Goal: Check status

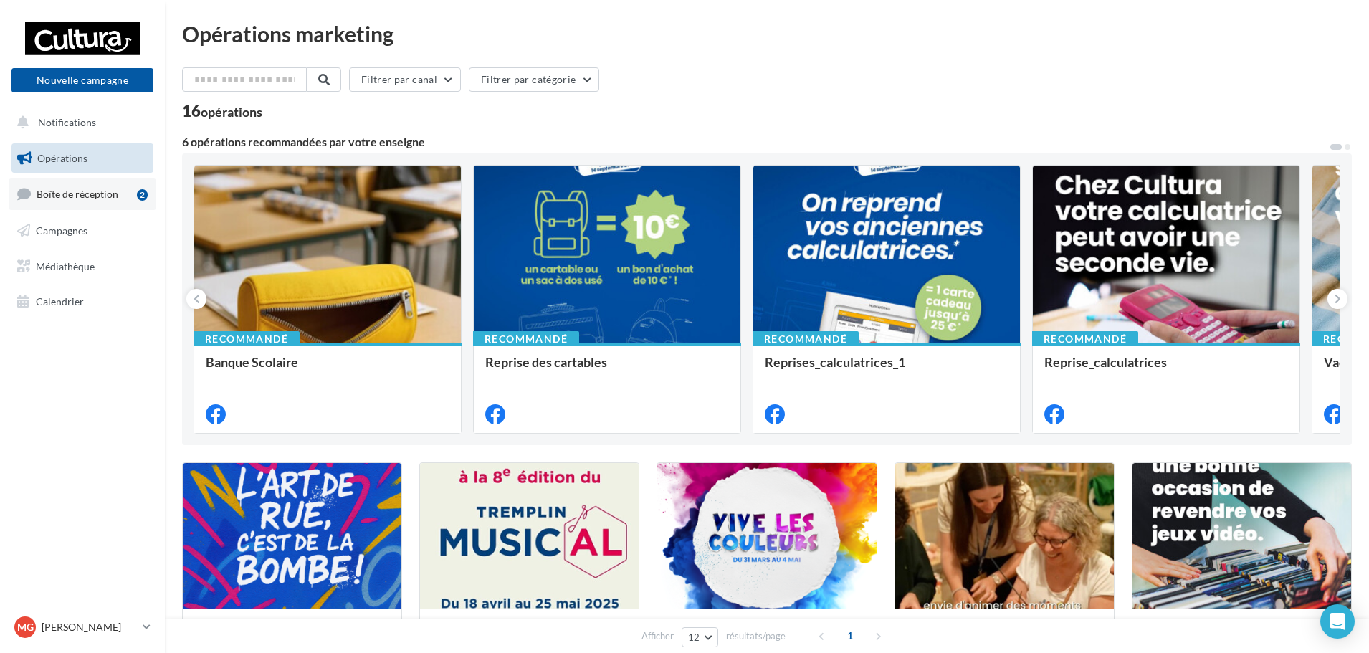
click at [112, 196] on span "Boîte de réception" at bounding box center [78, 194] width 82 height 12
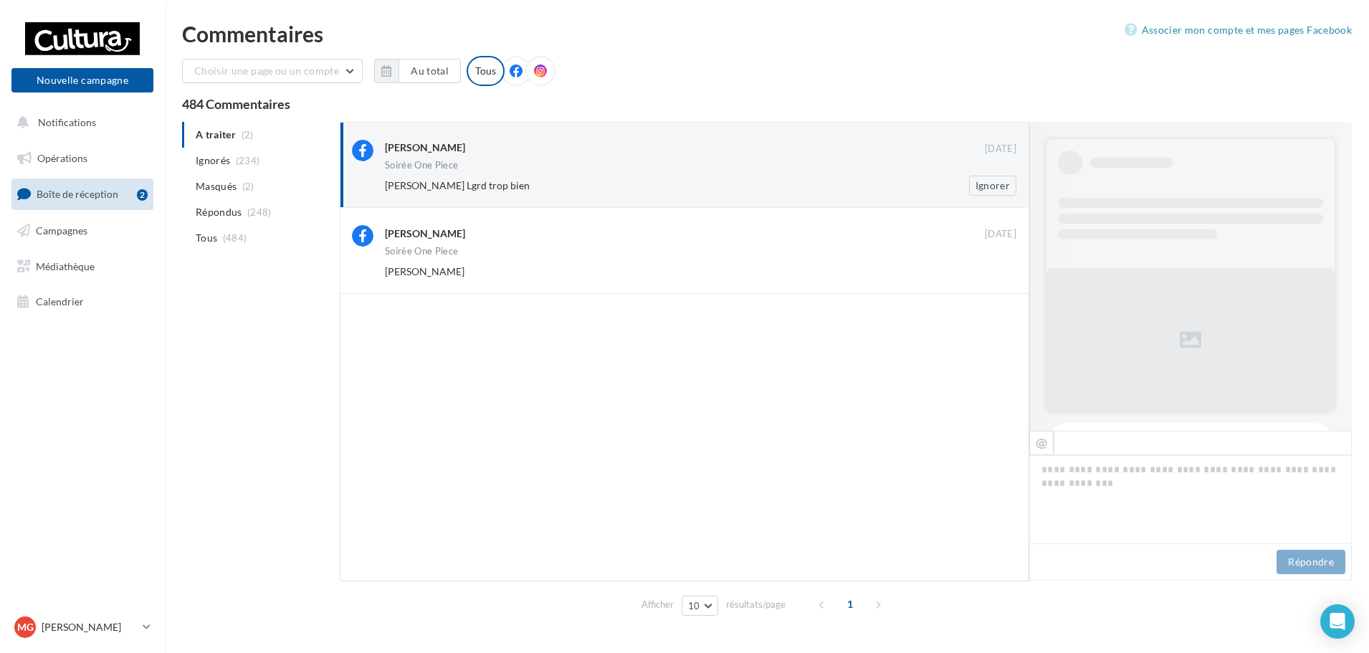
click at [512, 181] on div "[PERSON_NAME] Lgrd trop bien" at bounding box center [654, 185] width 538 height 14
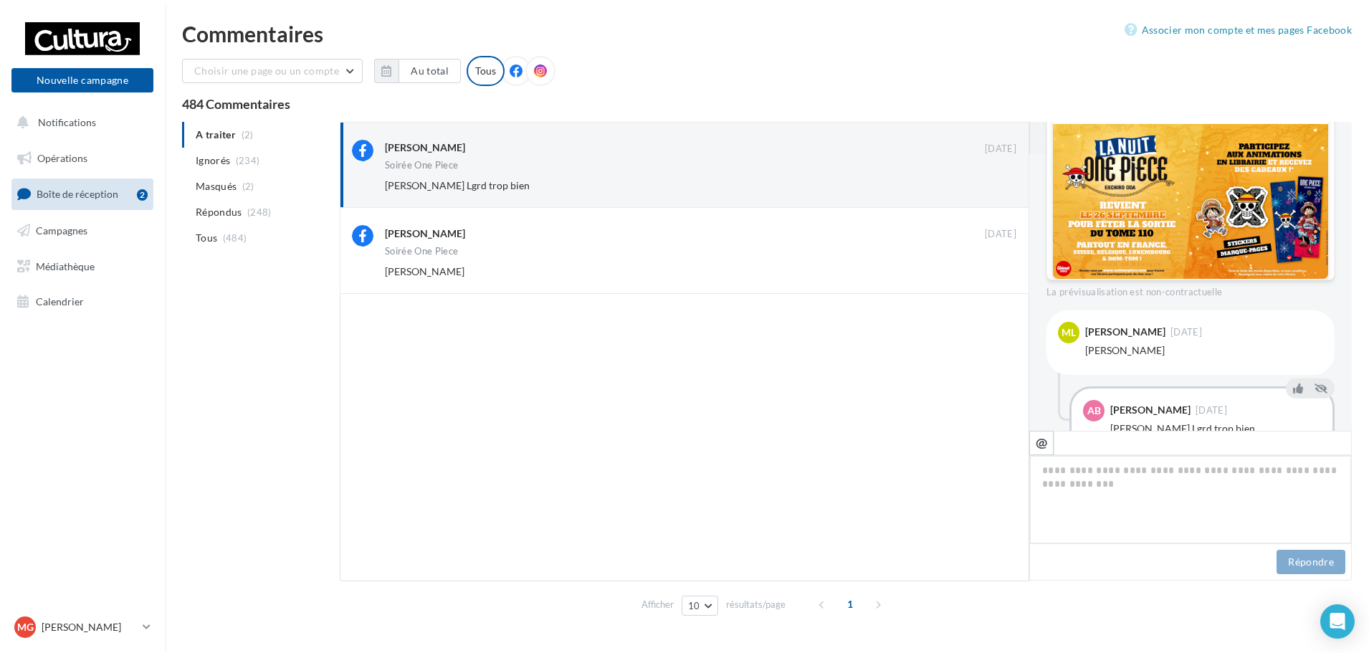
scroll to position [344, 0]
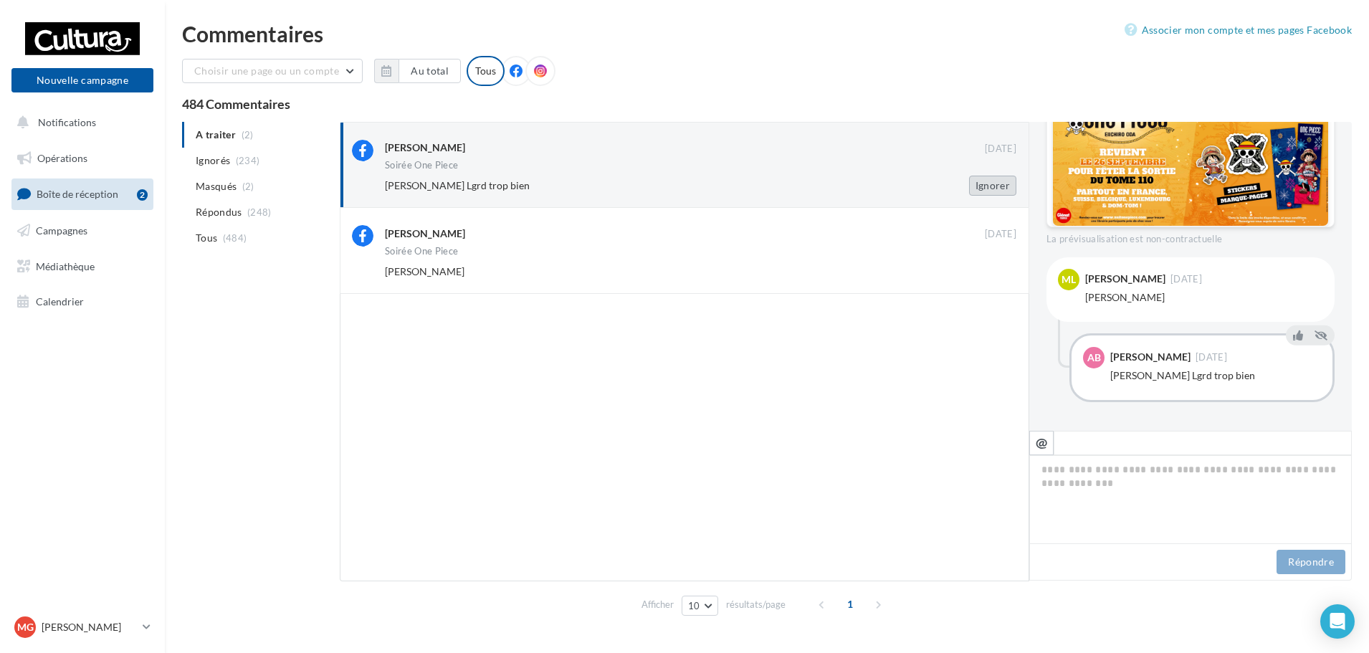
click at [995, 196] on div "[PERSON_NAME] [DATE] Soirée One Piece [PERSON_NAME] Lgrd trop bien Ignorer" at bounding box center [684, 165] width 689 height 86
click at [993, 193] on button "Ignorer" at bounding box center [992, 186] width 47 height 20
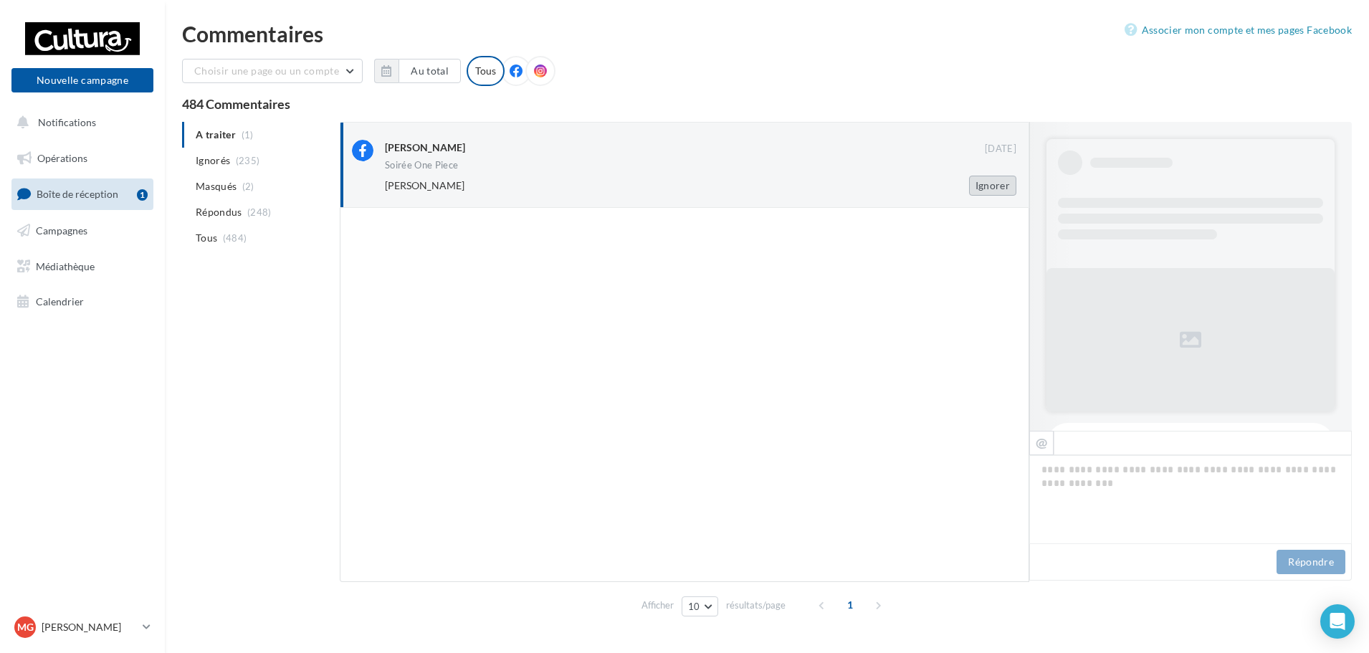
click at [988, 186] on button "Ignorer" at bounding box center [992, 186] width 47 height 20
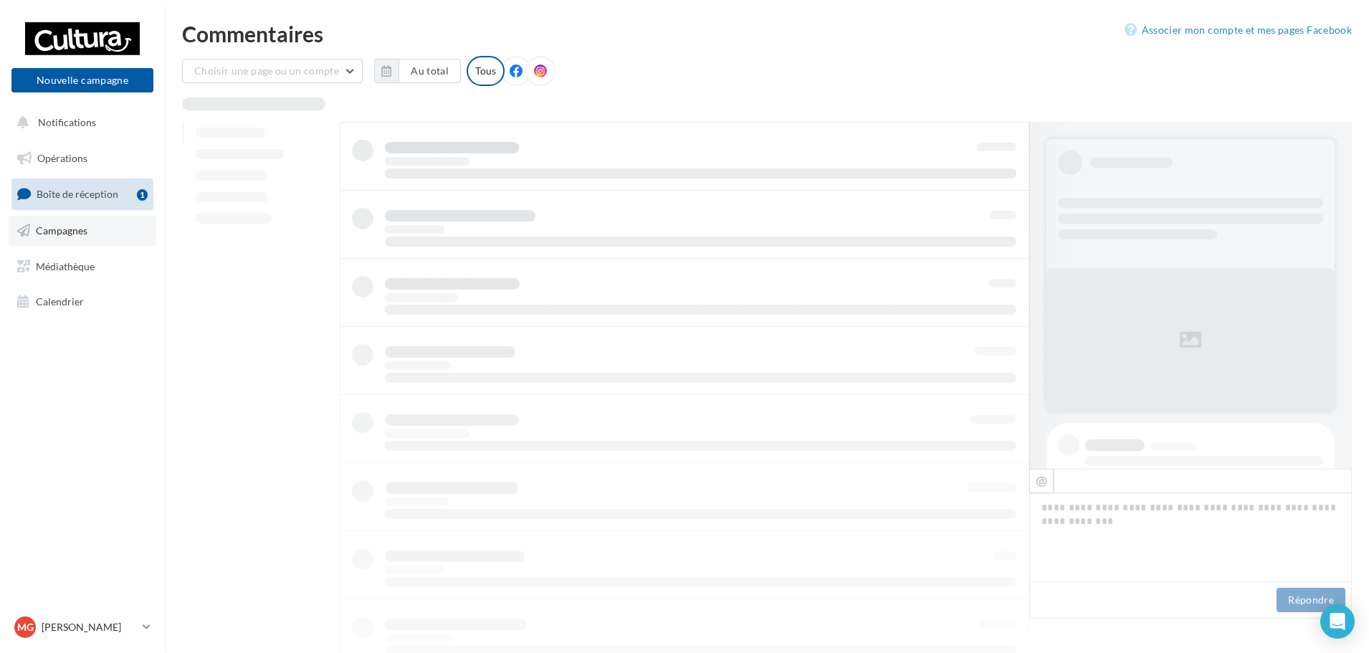
click at [65, 237] on link "Campagnes" at bounding box center [83, 231] width 148 height 30
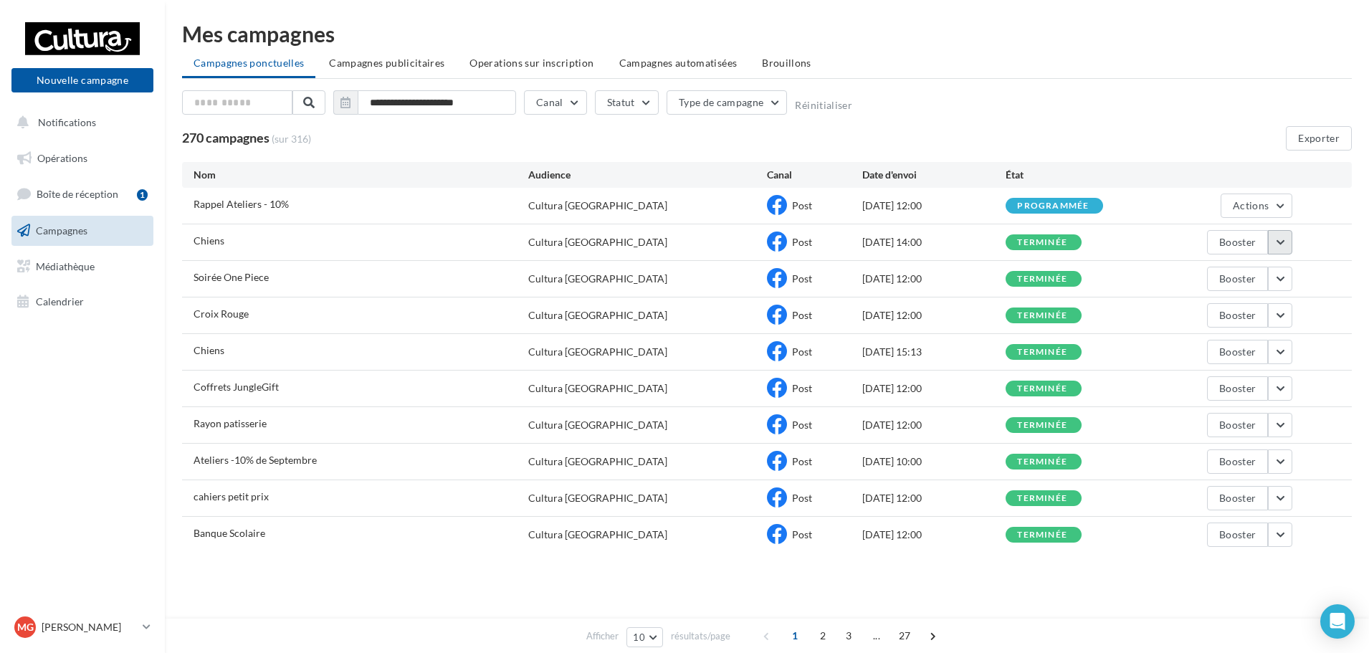
click at [1277, 238] on button "button" at bounding box center [1280, 242] width 24 height 24
click at [1252, 260] on button "Voir les résultats" at bounding box center [1220, 275] width 143 height 37
